Goal: Task Accomplishment & Management: Manage account settings

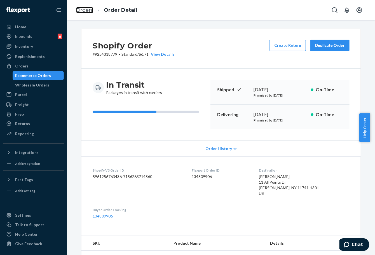
drag, startPoint x: 81, startPoint y: 11, endPoint x: 96, endPoint y: 26, distance: 21.4
click at [81, 11] on link "Orders" at bounding box center [84, 10] width 17 height 6
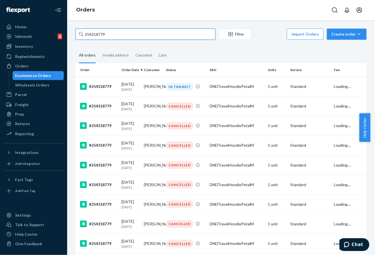
click at [101, 34] on input "254318779" at bounding box center [146, 34] width 140 height 11
paste input "2331"
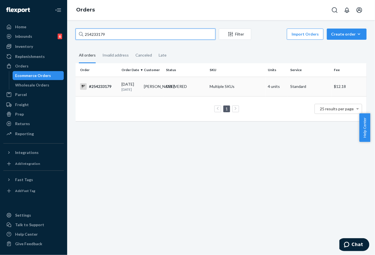
type input "254233179"
click at [145, 92] on td "[PERSON_NAME]" at bounding box center [153, 87] width 22 height 20
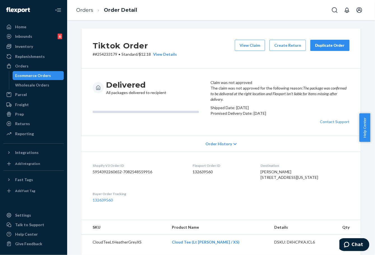
click at [336, 47] on div "Duplicate Order" at bounding box center [330, 46] width 30 height 6
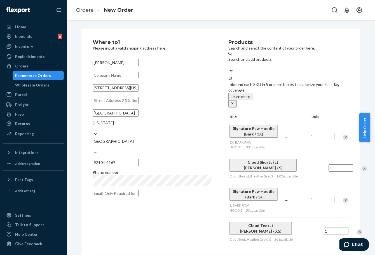
drag, startPoint x: 143, startPoint y: 93, endPoint x: 80, endPoint y: 99, distance: 63.3
click at [82, 99] on div "Where to? Please input a valid shipping address here. [PERSON_NAME] [STREET_ADD…" at bounding box center [222, 184] width 280 height 311
paste input "reet, [STREET_ADDRESS]"
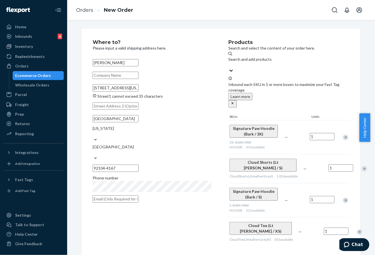
drag, startPoint x: 130, startPoint y: 93, endPoint x: 144, endPoint y: 94, distance: 13.7
click at [139, 92] on input "[STREET_ADDRESS][US_STATE]" at bounding box center [116, 87] width 46 height 7
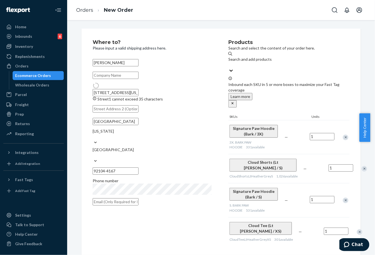
type input "[STREET_ADDRESS][US_STATE]"
type input "92104"
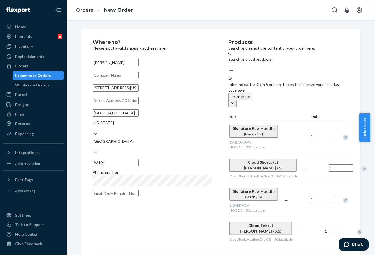
click at [126, 104] on input "text" at bounding box center [116, 100] width 46 height 7
paste input "Apt 415"
type input "Apt 415"
click at [194, 235] on div "Where to? Please input a valid shipping address here. [PERSON_NAME] [STREET_ADD…" at bounding box center [221, 184] width 257 height 288
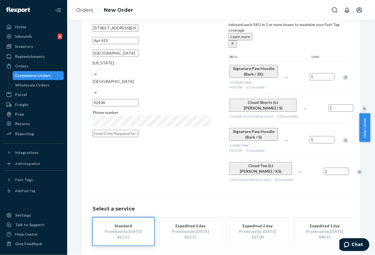
scroll to position [70, 0]
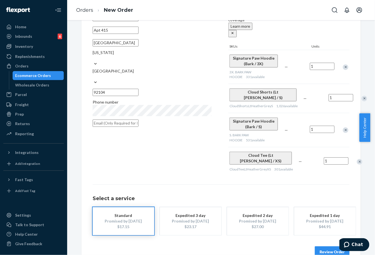
click at [322, 246] on button "Review Order" at bounding box center [332, 251] width 35 height 11
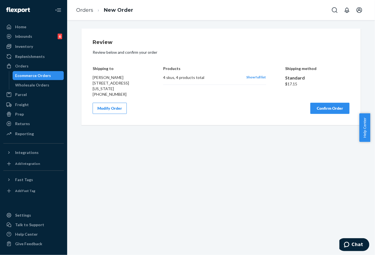
click at [327, 120] on div "Review Review below and confirm your order Shipping to [PERSON_NAME] [STREET_AD…" at bounding box center [222, 77] width 280 height 97
click at [329, 114] on button "Confirm Order" at bounding box center [330, 108] width 39 height 11
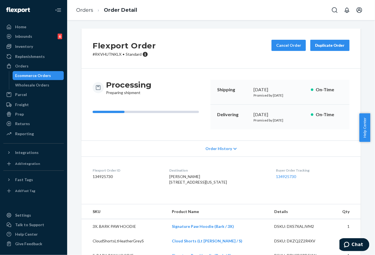
drag, startPoint x: 254, startPoint y: 115, endPoint x: 275, endPoint y: 115, distance: 21.3
click at [275, 115] on div "Delivering [DATE] Promised by [DATE] On-Time" at bounding box center [280, 117] width 139 height 25
copy div "[DATE]"
click at [287, 176] on link "134925730" at bounding box center [286, 176] width 20 height 5
click at [89, 13] on link "Orders" at bounding box center [84, 10] width 17 height 6
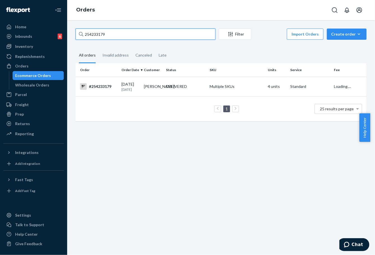
click at [96, 37] on input "254233179" at bounding box center [146, 34] width 140 height 11
paste input "195620"
type input "254195620"
click at [152, 90] on td "[PERSON_NAME]" at bounding box center [153, 87] width 22 height 20
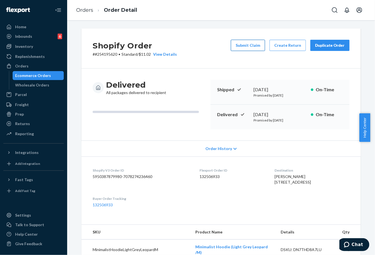
click at [241, 46] on button "Submit Claim" at bounding box center [248, 45] width 34 height 11
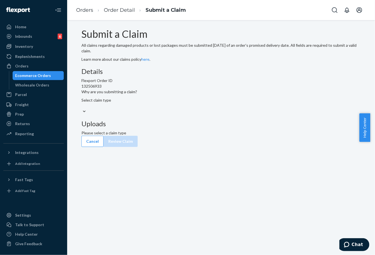
click at [166, 109] on div "Select claim type" at bounding box center [222, 102] width 280 height 11
click at [82, 109] on input "Why are you submitting a claim? Select claim type" at bounding box center [82, 106] width 1 height 6
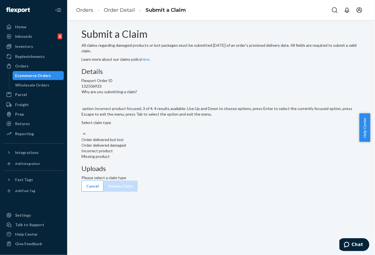
click at [164, 154] on div "Incorrect product" at bounding box center [222, 151] width 280 height 6
click at [82, 131] on input "Why are you submitting a claim? option Incorrect product focused, 3 of 4. 4 res…" at bounding box center [82, 128] width 1 height 6
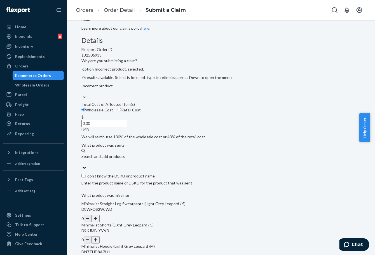
scroll to position [96, 0]
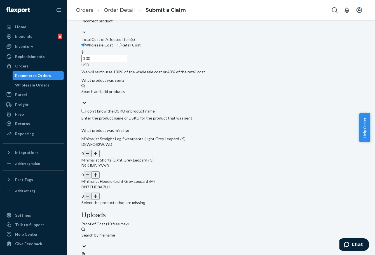
click at [99, 200] on button "button" at bounding box center [96, 196] width 8 height 7
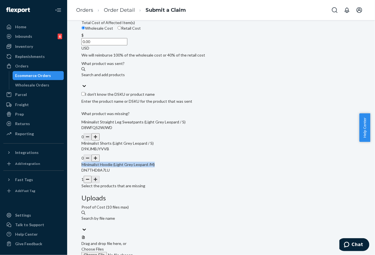
drag, startPoint x: 100, startPoint y: 202, endPoint x: 114, endPoint y: 169, distance: 35.9
click at [132, 207] on div "Submit a Claim All claims regarding damaged products or lost packages must be s…" at bounding box center [222, 116] width 280 height 367
copy span "Minimalist Hoodie (Light Grey Leopard /M"
click at [141, 78] on div "Search and add products" at bounding box center [222, 75] width 280 height 6
click at [82, 83] on input "Search and add products" at bounding box center [82, 81] width 1 height 6
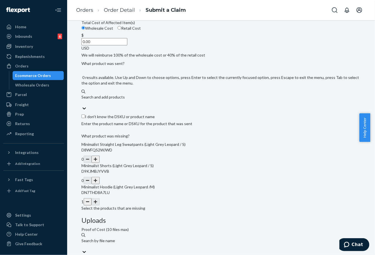
paste input "Minimalist Hoodie (Light Grey Leopard /M"
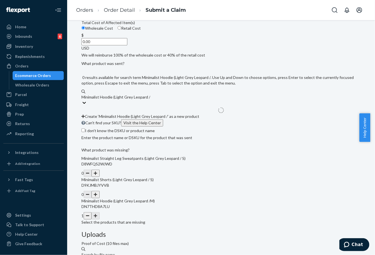
type input "Minimalist Hoodie (Light Grey Leopard /XL"
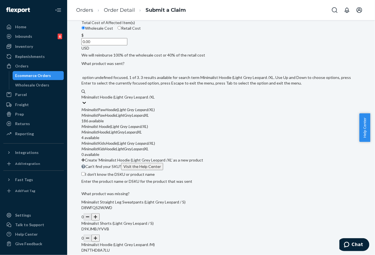
click at [129, 113] on div "Minimalist Paw Hoodie ( Light Grey Leopard / XL )" at bounding box center [222, 110] width 280 height 6
click at [129, 100] on input "Minimalist Hoodie (Light Grey Leopard /XL" at bounding box center [118, 97] width 73 height 6
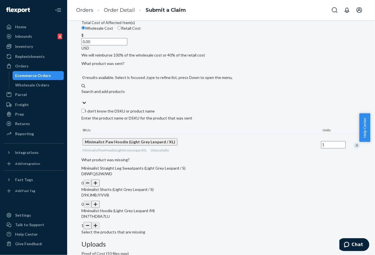
click at [127, 45] on input "0.00" at bounding box center [105, 41] width 46 height 7
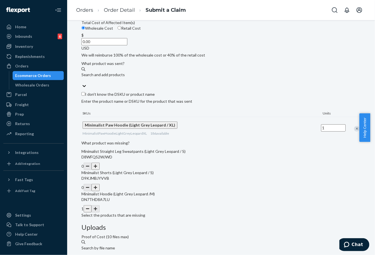
click at [127, 45] on input "0.00" at bounding box center [105, 41] width 46 height 7
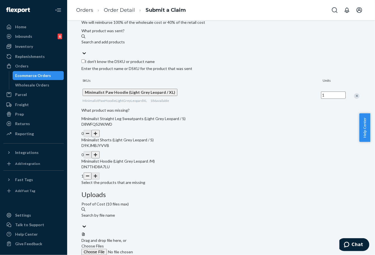
scroll to position [129, 0]
click at [78, 10] on link "Orders" at bounding box center [84, 10] width 17 height 6
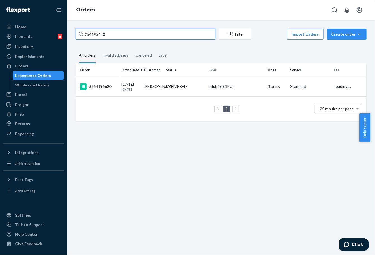
click at [100, 36] on input "254195620" at bounding box center [146, 34] width 140 height 11
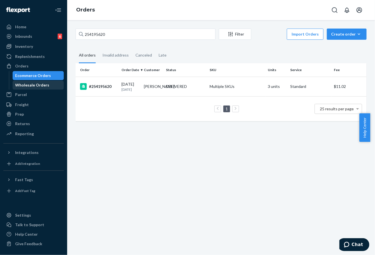
click at [48, 82] on div "Wholesale Orders" at bounding box center [38, 85] width 50 height 8
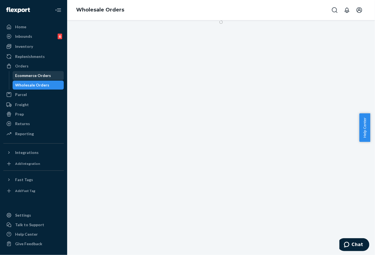
click at [41, 75] on div "Ecommerce Orders" at bounding box center [33, 76] width 36 height 6
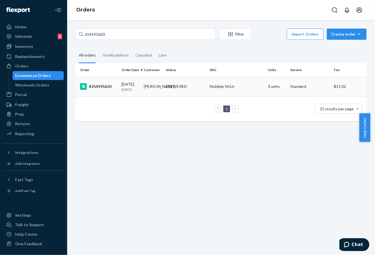
click at [162, 92] on td "[PERSON_NAME]" at bounding box center [153, 87] width 22 height 20
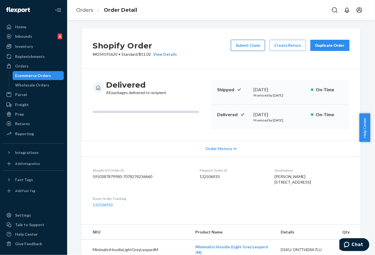
click at [257, 45] on button "Submit Claim" at bounding box center [248, 45] width 34 height 11
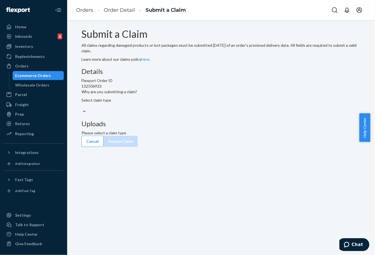
click at [177, 109] on div "Select claim type" at bounding box center [222, 102] width 280 height 11
click at [82, 109] on input "Why are you submitting a claim? Select claim type" at bounding box center [82, 106] width 1 height 6
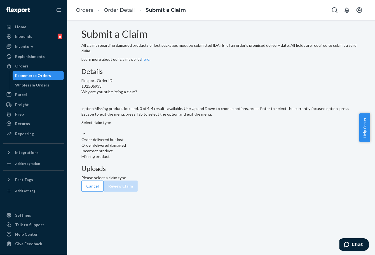
click at [164, 154] on div "Incorrect product" at bounding box center [222, 151] width 280 height 6
click at [82, 131] on input "Why are you submitting a claim? option Missing product focused, 0 of 4. 4 resul…" at bounding box center [82, 128] width 1 height 6
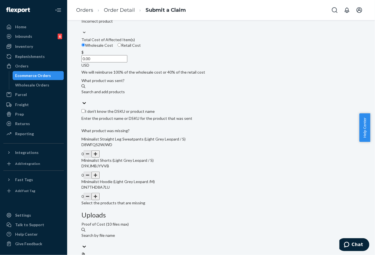
scroll to position [96, 0]
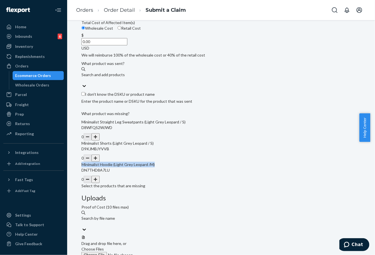
drag, startPoint x: 100, startPoint y: 204, endPoint x: 125, endPoint y: 166, distance: 46.1
click at [132, 208] on div "Submit a Claim All claims regarding damaged products or lost packages must be s…" at bounding box center [222, 116] width 280 height 367
copy span "Minimalist Hoodie (Light Grey Leopard /M)"
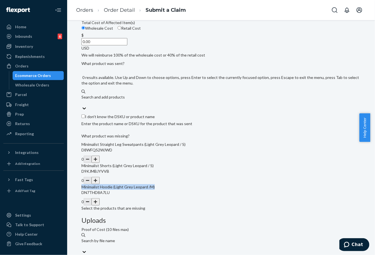
click at [139, 106] on div "Search and add products" at bounding box center [222, 99] width 280 height 11
click at [82, 106] on input "0 results available. Use Up and Down to choose options, press Enter to select t…" at bounding box center [82, 103] width 1 height 6
paste input "Minimalist Hoodie (Light Grey Leopard /M)"
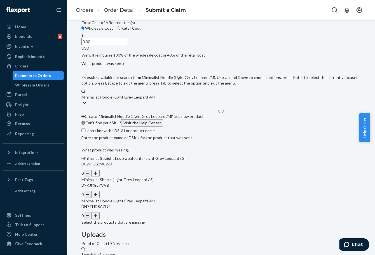
click at [155, 100] on input "Minimalist Hoodie (Light Grey Leopard /M)" at bounding box center [119, 97] width 74 height 6
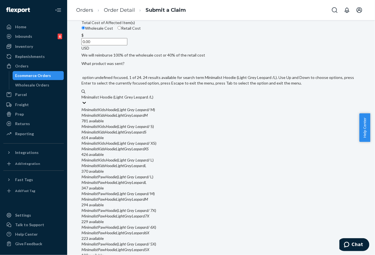
type input "Minimalist Hoodie (Light Grey Leopard /L)"
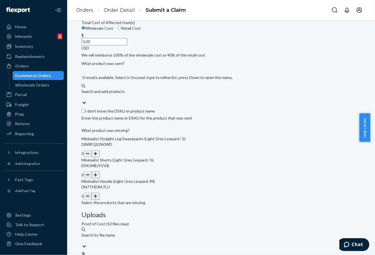
paste input "Minimalist Hoodie (Light Grey Leopard /M)"
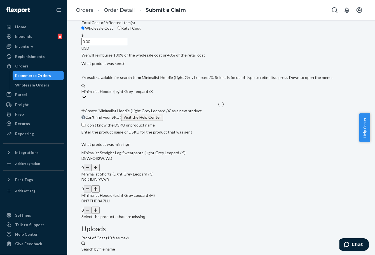
type input "Minimalist Hoodie (Light Grey Leopard /XL"
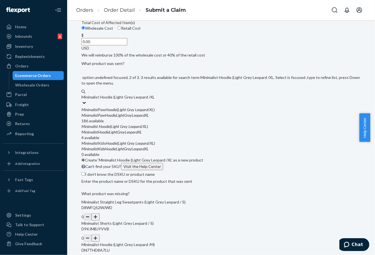
click at [146, 129] on div "Minimalist Hoodie ( Light Grey Leopard / XL )" at bounding box center [222, 127] width 280 height 6
click at [146, 100] on input "Minimalist Hoodie (Light Grey Leopard /XL" at bounding box center [118, 97] width 73 height 6
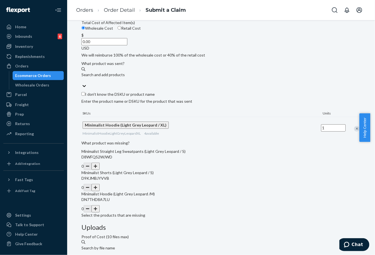
click at [127, 45] on input "0.00" at bounding box center [105, 41] width 46 height 7
type input "47.00"
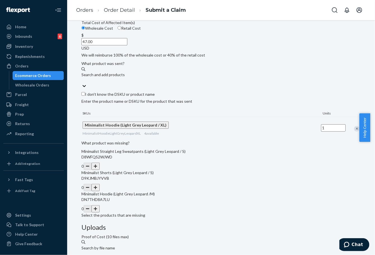
click at [230, 116] on div "Details Flexport Order ID 132506933 Why are you submitting a claim? Incorrect p…" at bounding box center [222, 156] width 280 height 368
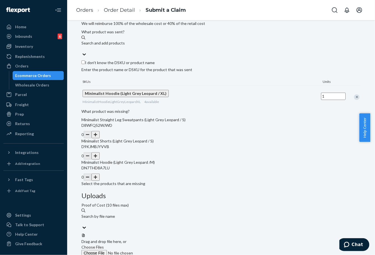
scroll to position [129, 0]
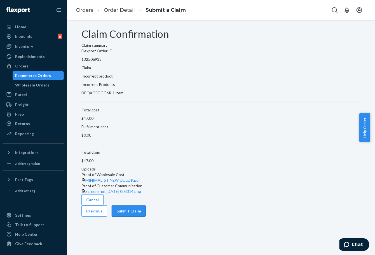
click at [146, 217] on button "Submit Claim" at bounding box center [129, 211] width 34 height 11
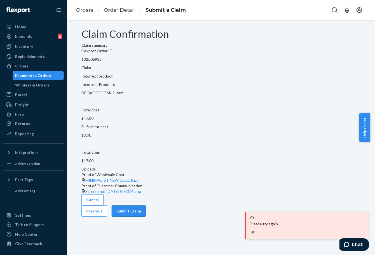
click at [146, 217] on button "Submit Claim" at bounding box center [129, 211] width 34 height 11
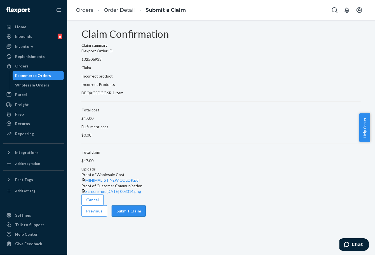
click at [146, 217] on button "Submit Claim" at bounding box center [129, 211] width 34 height 11
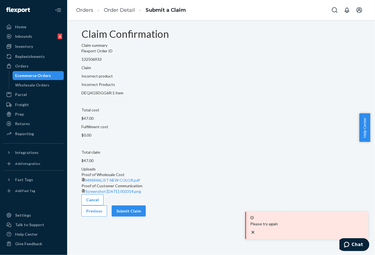
click at [358, 231] on div "Please try again" at bounding box center [307, 226] width 114 height 20
click at [123, 10] on link "Order Detail" at bounding box center [119, 10] width 31 height 6
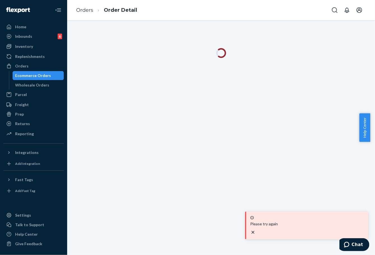
click at [256, 232] on icon "close toast" at bounding box center [253, 233] width 6 height 6
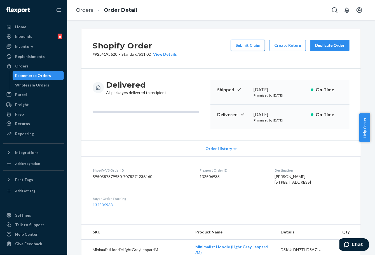
click at [250, 48] on button "Submit Claim" at bounding box center [248, 45] width 34 height 11
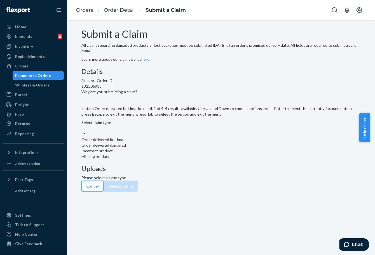
click at [171, 131] on div "Select claim type" at bounding box center [222, 125] width 280 height 11
click at [82, 131] on input "Why are you submitting a claim? option Order delivered but lost focused, 1 of 4…" at bounding box center [82, 128] width 1 height 6
click at [171, 154] on div "Incorrect product" at bounding box center [222, 151] width 280 height 6
click at [82, 131] on input "Why are you submitting a claim? option Incorrect product focused, 0 of 4. 4 res…" at bounding box center [82, 128] width 1 height 6
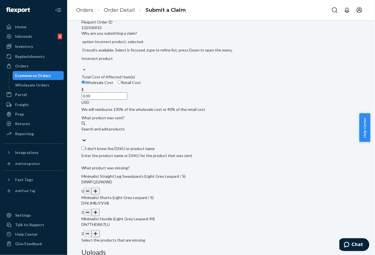
scroll to position [96, 0]
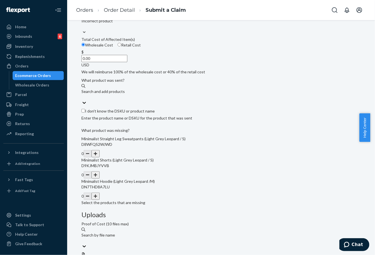
drag, startPoint x: 191, startPoint y: 210, endPoint x: 184, endPoint y: 214, distance: 8.0
click at [99, 200] on button "button" at bounding box center [96, 196] width 8 height 7
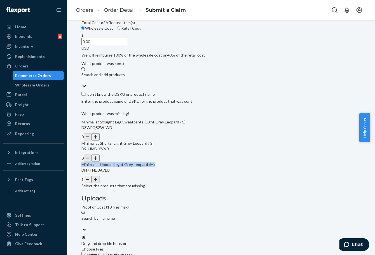
drag, startPoint x: 100, startPoint y: 203, endPoint x: 132, endPoint y: 207, distance: 32.1
click at [132, 207] on div "Submit a Claim All claims regarding damaged products or lost packages must be s…" at bounding box center [222, 116] width 280 height 367
copy span "Minimalist Hoodie (Light Grey Leopard /M)"
click at [140, 78] on div "Search and add products" at bounding box center [222, 75] width 280 height 6
click at [82, 83] on input "Search and add products" at bounding box center [82, 81] width 1 height 6
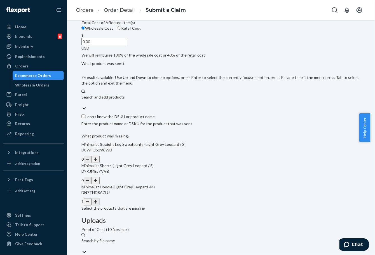
paste input "Minimalist Hoodie (Light Grey Leopard /M)"
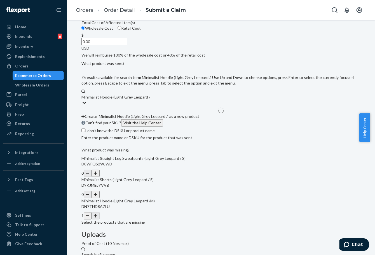
type input "Minimalist Hoodie (Light Grey Leopard /XL"
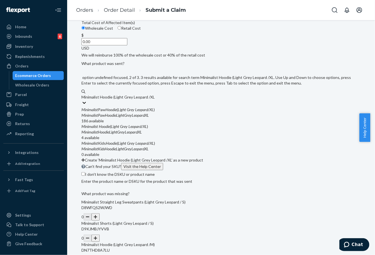
drag, startPoint x: 160, startPoint y: 157, endPoint x: 157, endPoint y: 109, distance: 48.3
click at [159, 129] on div "Minimalist Hoodie ( Light Grey Leopard / XL )" at bounding box center [222, 127] width 280 height 6
click at [155, 100] on input "Minimalist Hoodie (Light Grey Leopard /XL" at bounding box center [118, 97] width 73 height 6
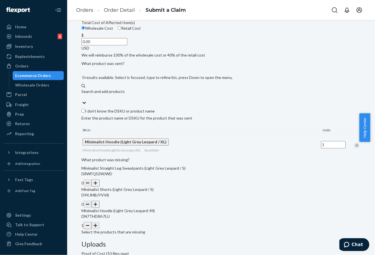
click at [127, 45] on input "0.00" at bounding box center [105, 41] width 46 height 7
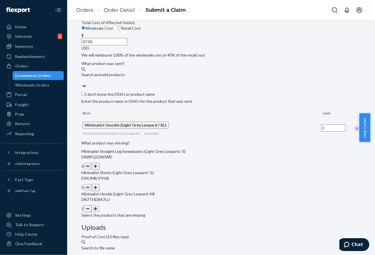
type input "47.00"
drag, startPoint x: 220, startPoint y: 116, endPoint x: 253, endPoint y: 82, distance: 47.7
click at [220, 116] on div "Details Flexport Order ID 132506933 Why are you submitting a claim? Incorrect p…" at bounding box center [222, 150] width 280 height 357
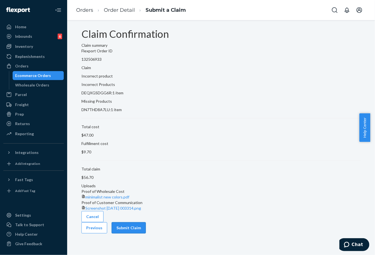
click at [146, 234] on button "Submit Claim" at bounding box center [129, 227] width 34 height 11
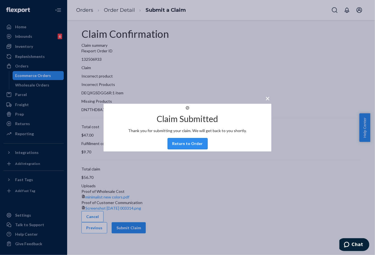
click at [193, 148] on button "Return to Order" at bounding box center [188, 143] width 40 height 11
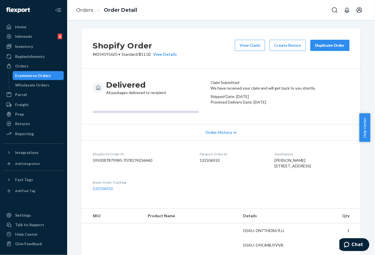
click at [328, 50] on button "Duplicate Order" at bounding box center [330, 45] width 39 height 11
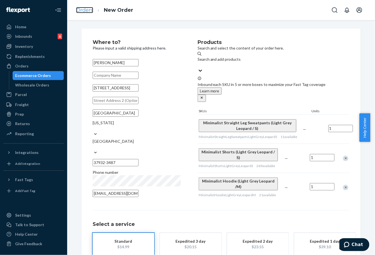
click at [80, 8] on link "Orders" at bounding box center [84, 10] width 17 height 6
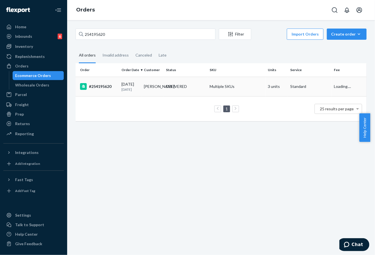
click at [188, 93] on td "DELIVERED" at bounding box center [186, 87] width 44 height 20
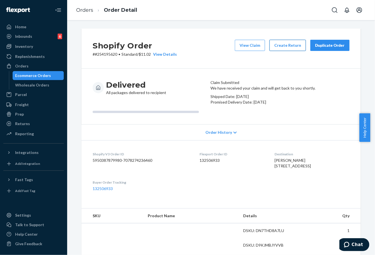
click at [286, 44] on button "Create Return" at bounding box center [288, 45] width 36 height 11
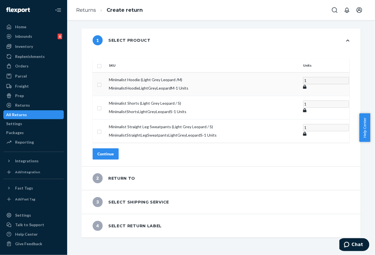
click at [102, 81] on input "checkbox" at bounding box center [99, 84] width 4 height 6
checkbox input "true"
click at [114, 151] on div "Continue" at bounding box center [105, 154] width 17 height 6
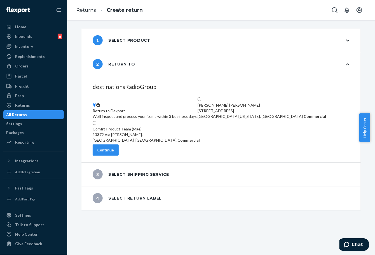
drag, startPoint x: 114, startPoint y: 144, endPoint x: 118, endPoint y: 140, distance: 5.6
click at [118, 139] on label "Comfrt Product Team (Mae) [STREET_ADDRESS][PERSON_NAME], Commercial" at bounding box center [146, 132] width 107 height 22
click at [96, 125] on input "Comfrt Product Team (Mae) [STREET_ADDRESS][PERSON_NAME], Commercial" at bounding box center [95, 123] width 4 height 4
radio input "true"
click at [103, 96] on fieldset "destinationsRadioGroup Return to Flexport We'll inspect and process your items …" at bounding box center [221, 114] width 257 height 62
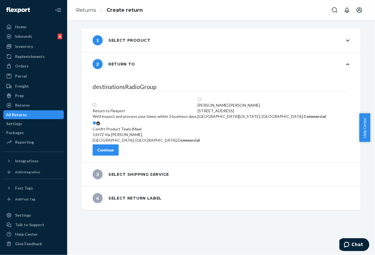
click at [114, 103] on label "Return to Flexport We'll inspect and process your items within 3 business days." at bounding box center [145, 111] width 105 height 17
click at [96, 103] on input "Return to Flexport We'll inspect and process your items within 3 business days." at bounding box center [95, 105] width 4 height 4
radio input "true"
click at [114, 151] on div "Continue" at bounding box center [105, 150] width 17 height 6
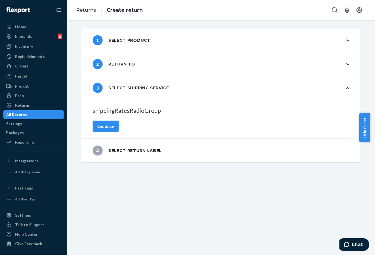
click at [119, 121] on button "Continue" at bounding box center [106, 126] width 26 height 11
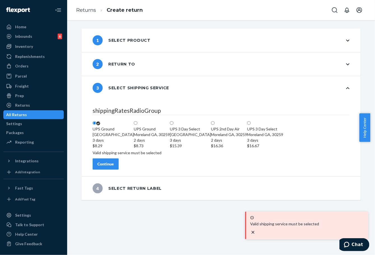
click at [114, 167] on div "Continue" at bounding box center [105, 164] width 17 height 6
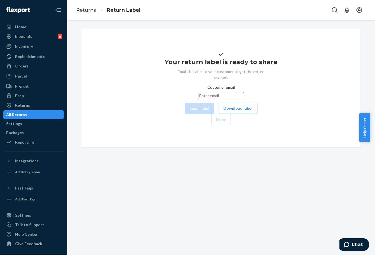
click at [234, 99] on input "Customer email" at bounding box center [221, 95] width 46 height 7
paste input "[EMAIL_ADDRESS][DOMAIN_NAME]"
type input "[EMAIL_ADDRESS][DOMAIN_NAME]"
click at [185, 114] on button "Email label" at bounding box center [199, 108] width 29 height 11
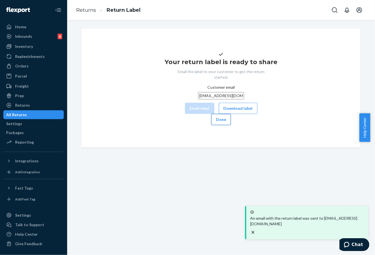
click at [231, 125] on button "Done" at bounding box center [221, 119] width 20 height 11
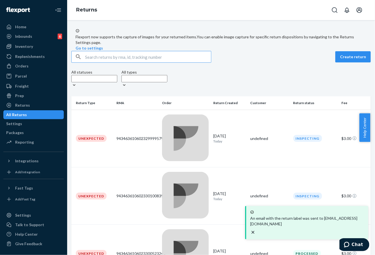
drag, startPoint x: 27, startPoint y: 69, endPoint x: 64, endPoint y: 66, distance: 37.4
click at [27, 69] on div "Orders" at bounding box center [33, 66] width 59 height 8
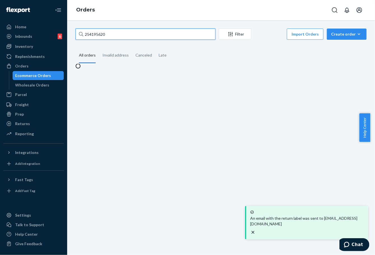
click at [99, 34] on input "254195620" at bounding box center [146, 34] width 140 height 11
paste input "1493911"
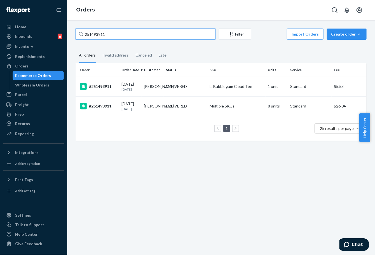
type input "251493911"
click at [179, 116] on td "DELIVERED" at bounding box center [186, 106] width 44 height 20
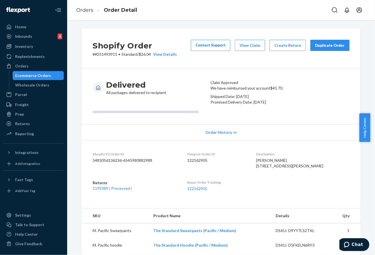
click at [322, 47] on div "Duplicate Order" at bounding box center [330, 46] width 30 height 6
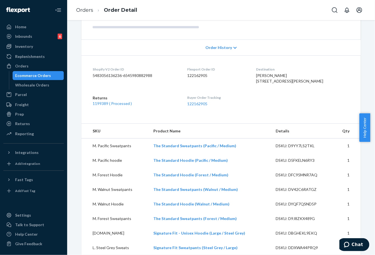
scroll to position [155, 0]
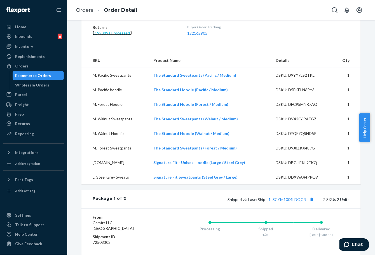
click at [116, 35] on link "1199389 ( Processed )" at bounding box center [112, 33] width 39 height 5
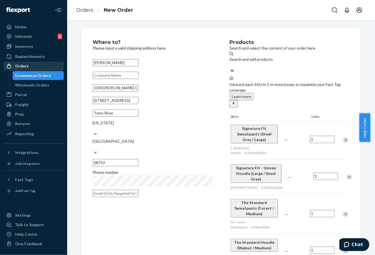
click at [29, 68] on div "Orders" at bounding box center [33, 66] width 59 height 8
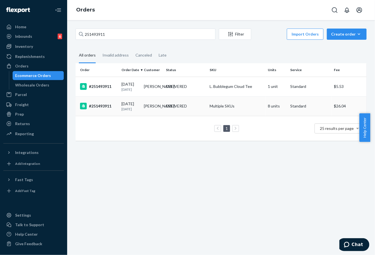
click at [109, 109] on td "#251493911" at bounding box center [98, 106] width 44 height 20
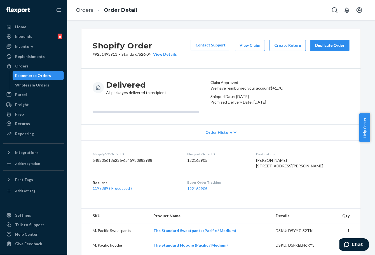
click at [337, 45] on div "Duplicate Order" at bounding box center [330, 46] width 30 height 6
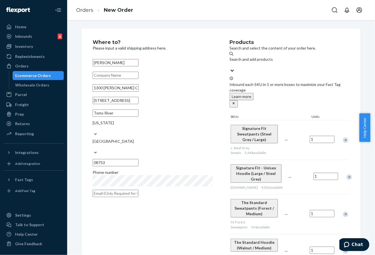
click at [343, 138] on div "Remove Item" at bounding box center [346, 141] width 6 height 6
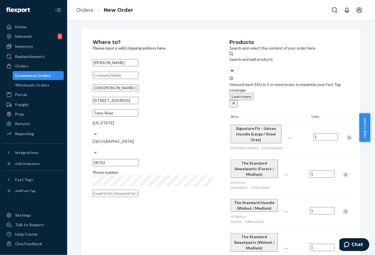
click at [347, 135] on div "Remove Item" at bounding box center [350, 138] width 6 height 6
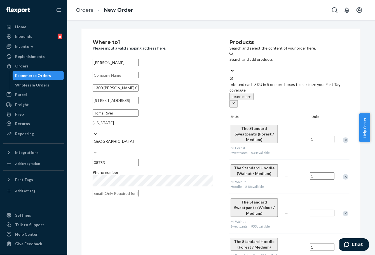
click at [344, 138] on div "Remove Item" at bounding box center [346, 141] width 6 height 6
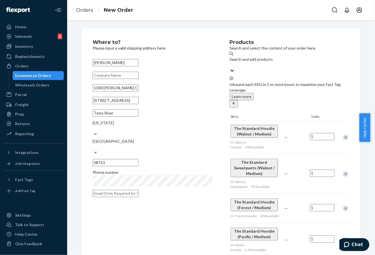
click at [344, 135] on div "Remove Item" at bounding box center [346, 138] width 6 height 6
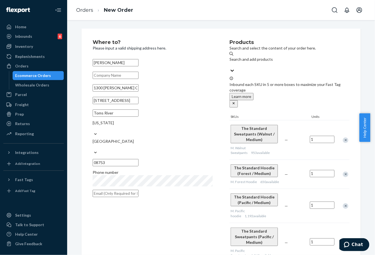
click at [345, 133] on div at bounding box center [343, 140] width 14 height 15
click at [343, 138] on div "Remove Item" at bounding box center [346, 141] width 6 height 6
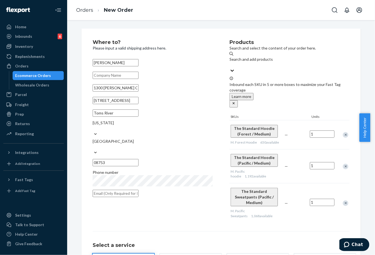
click at [343, 164] on div "Remove Item" at bounding box center [346, 167] width 6 height 6
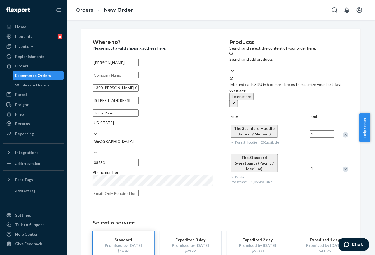
click at [343, 167] on div "Remove Item" at bounding box center [346, 170] width 6 height 6
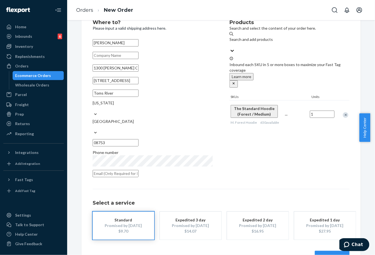
scroll to position [28, 0]
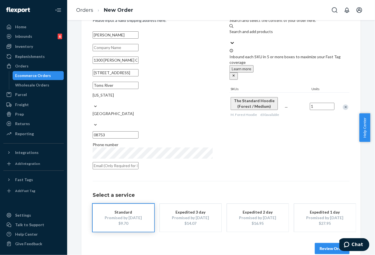
click at [322, 243] on button "Review Order" at bounding box center [332, 248] width 35 height 11
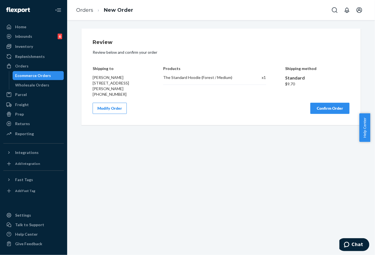
scroll to position [0, 0]
click at [338, 114] on button "Confirm Order" at bounding box center [330, 108] width 39 height 11
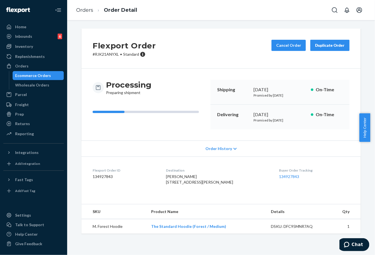
drag, startPoint x: 249, startPoint y: 115, endPoint x: 263, endPoint y: 126, distance: 17.8
click at [276, 113] on div "Delivering [DATE] Promised by [DATE] On-Time" at bounding box center [280, 117] width 139 height 25
click at [281, 174] on link "134927843" at bounding box center [289, 176] width 20 height 5
click at [78, 10] on link "Orders" at bounding box center [84, 10] width 17 height 6
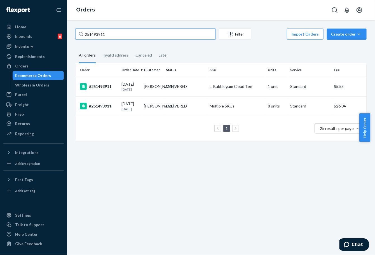
click at [103, 35] on input "251493911" at bounding box center [146, 34] width 140 height 11
paste input "4341077"
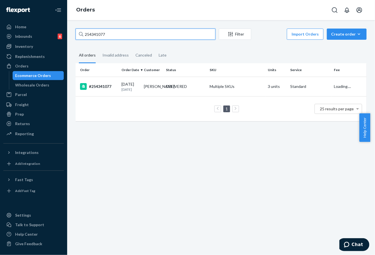
type input "254341077"
click at [134, 89] on p "[DATE]" at bounding box center [131, 89] width 18 height 5
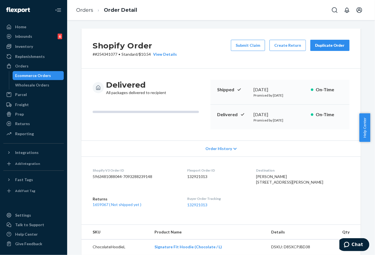
scroll to position [124, 0]
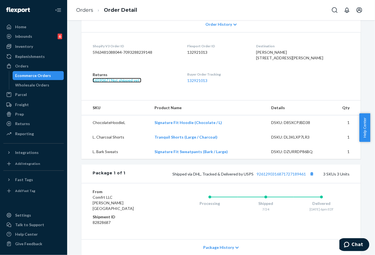
click at [132, 83] on link "1659067 ( Not shipped yet )" at bounding box center [117, 80] width 49 height 5
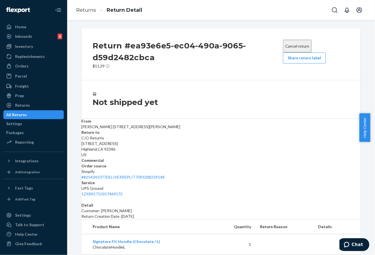
drag, startPoint x: 301, startPoint y: 61, endPoint x: 261, endPoint y: 86, distance: 47.2
click at [300, 61] on button "Share return label" at bounding box center [304, 57] width 43 height 11
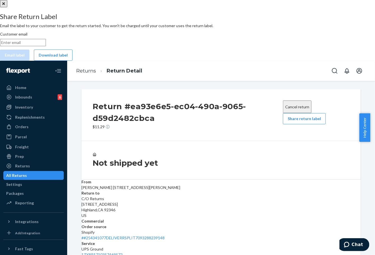
click at [46, 46] on input "Customer email" at bounding box center [23, 42] width 46 height 7
paste input "[EMAIL_ADDRESS][DOMAIN_NAME]"
type input "[EMAIL_ADDRESS][DOMAIN_NAME]"
click at [29, 61] on button "Email label" at bounding box center [14, 55] width 29 height 11
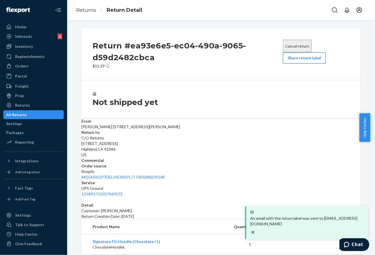
click at [310, 64] on button "Share return label" at bounding box center [304, 57] width 43 height 11
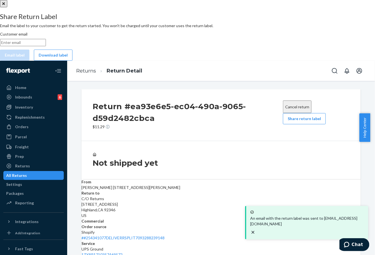
click at [5, 6] on icon "Close" at bounding box center [3, 4] width 3 height 4
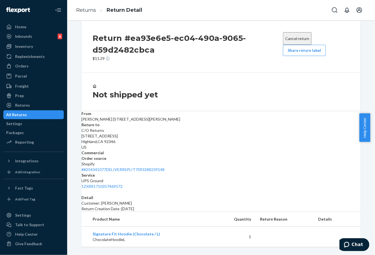
scroll to position [10, 0]
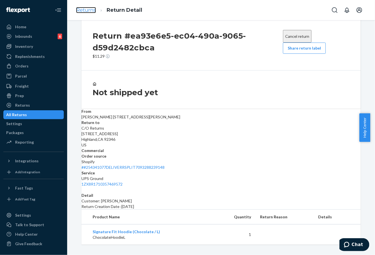
click at [85, 12] on link "Returns" at bounding box center [86, 10] width 20 height 6
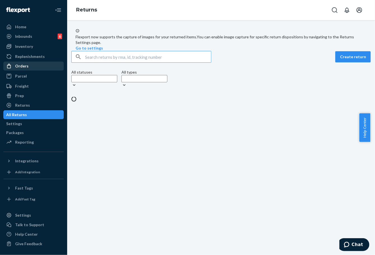
click at [27, 69] on div "Orders" at bounding box center [33, 66] width 59 height 8
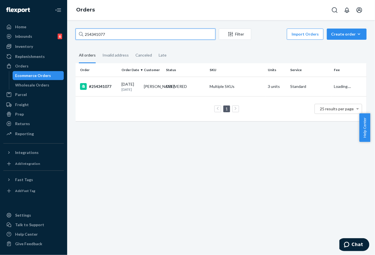
click at [92, 36] on input "254341077" at bounding box center [146, 34] width 140 height 11
click at [128, 92] on p "[DATE]" at bounding box center [131, 89] width 18 height 5
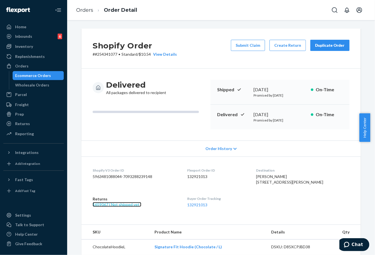
click at [124, 207] on link "1659067 ( Not shipped yet )" at bounding box center [117, 204] width 49 height 5
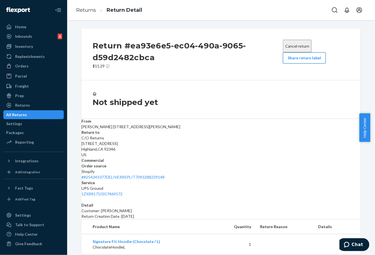
click at [301, 55] on button "Share return label" at bounding box center [304, 57] width 43 height 11
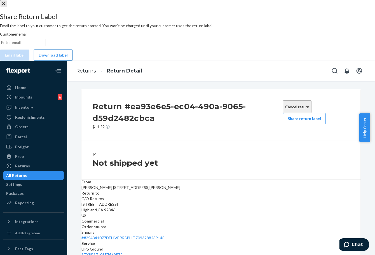
click at [73, 61] on button "Download label" at bounding box center [53, 55] width 39 height 11
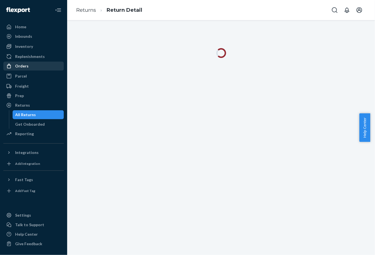
click at [38, 62] on li "Orders" at bounding box center [33, 66] width 60 height 9
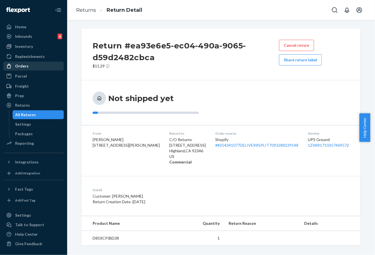
click at [34, 69] on div "Orders" at bounding box center [33, 66] width 59 height 8
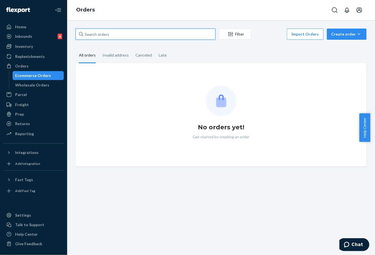
click at [105, 35] on input "text" at bounding box center [146, 34] width 140 height 11
paste input "254309246"
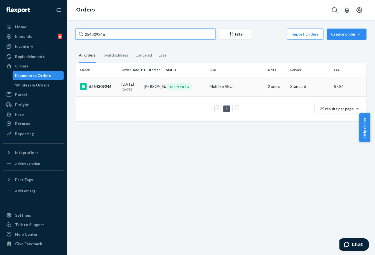
type input "254309246"
click at [111, 87] on div "#254309246" at bounding box center [98, 86] width 37 height 7
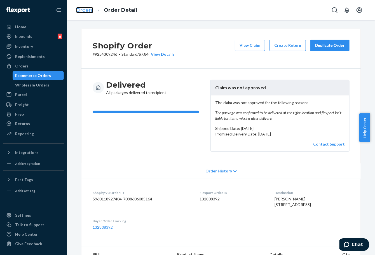
click at [81, 8] on link "Orders" at bounding box center [84, 10] width 17 height 6
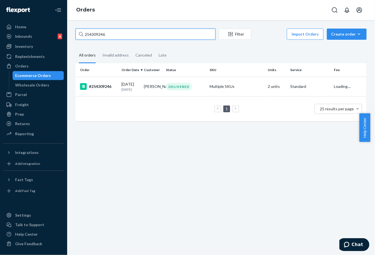
click at [98, 32] on input "254309246" at bounding box center [146, 34] width 140 height 11
paste input "188468"
type input "254188468"
click at [131, 92] on p "[DATE]" at bounding box center [131, 89] width 18 height 5
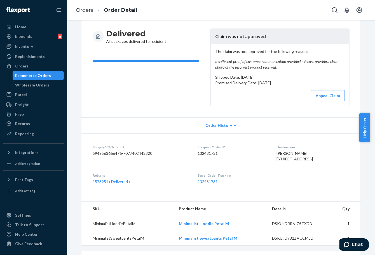
scroll to position [62, 0]
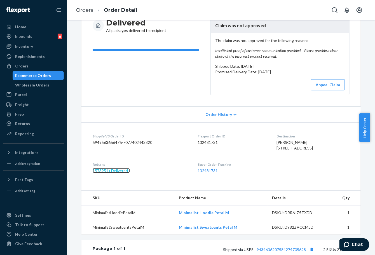
click at [119, 173] on link "1573951 ( Delivered )" at bounding box center [111, 170] width 37 height 5
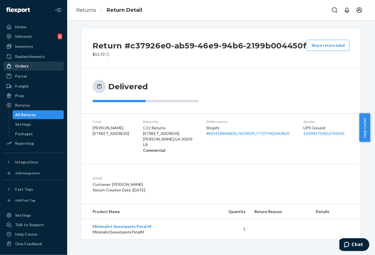
click at [21, 65] on div "Orders" at bounding box center [21, 66] width 13 height 6
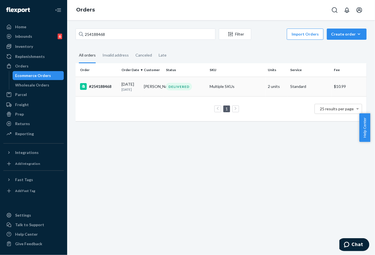
click at [122, 90] on p "[DATE]" at bounding box center [131, 89] width 18 height 5
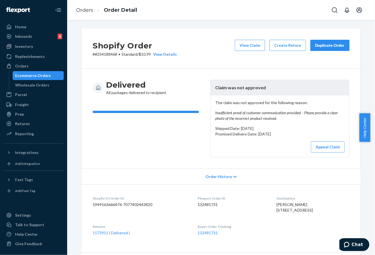
click at [333, 45] on div "Duplicate Order" at bounding box center [330, 46] width 30 height 6
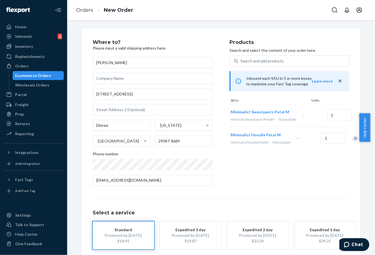
click at [353, 141] on div "Remove Item" at bounding box center [356, 139] width 6 height 6
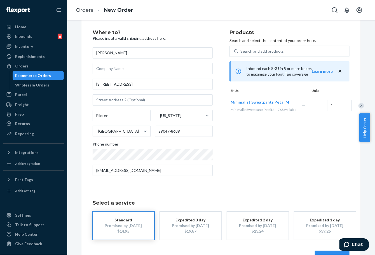
scroll to position [28, 0]
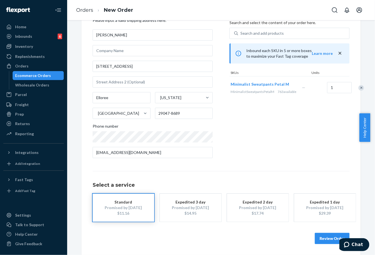
drag, startPoint x: 322, startPoint y: 235, endPoint x: 313, endPoint y: 211, distance: 25.5
click at [322, 235] on button "Review Order" at bounding box center [332, 238] width 35 height 11
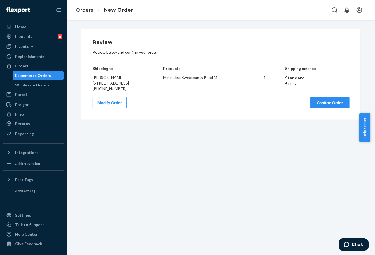
scroll to position [0, 0]
click at [329, 115] on div "Review Review below and confirm your order Shipping to Joy Wheatley 107 Pintail…" at bounding box center [222, 74] width 280 height 91
click at [329, 108] on button "Confirm Order" at bounding box center [330, 102] width 39 height 11
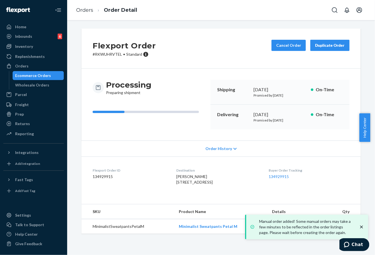
drag, startPoint x: 251, startPoint y: 113, endPoint x: 276, endPoint y: 112, distance: 25.0
click at [276, 112] on div "[DATE]" at bounding box center [280, 114] width 53 height 6
copy div "[DATE]"
click at [276, 175] on link "134929915" at bounding box center [279, 176] width 20 height 5
